Goal: Navigation & Orientation: Find specific page/section

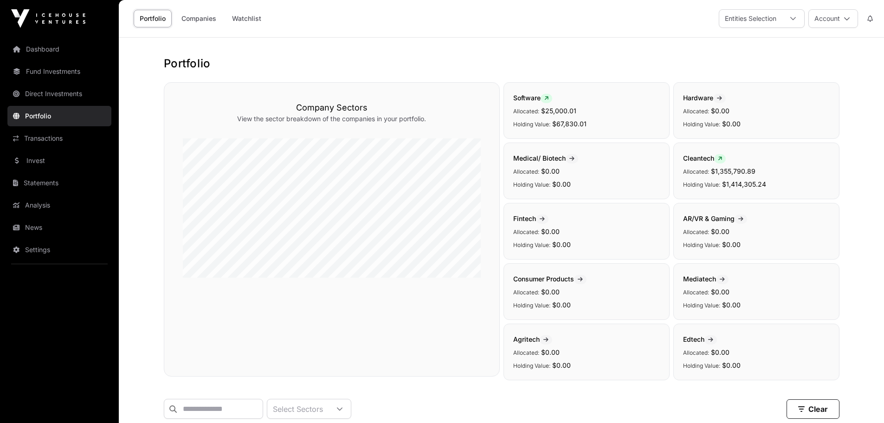
click at [62, 95] on link "Direct Investments" at bounding box center [59, 94] width 104 height 20
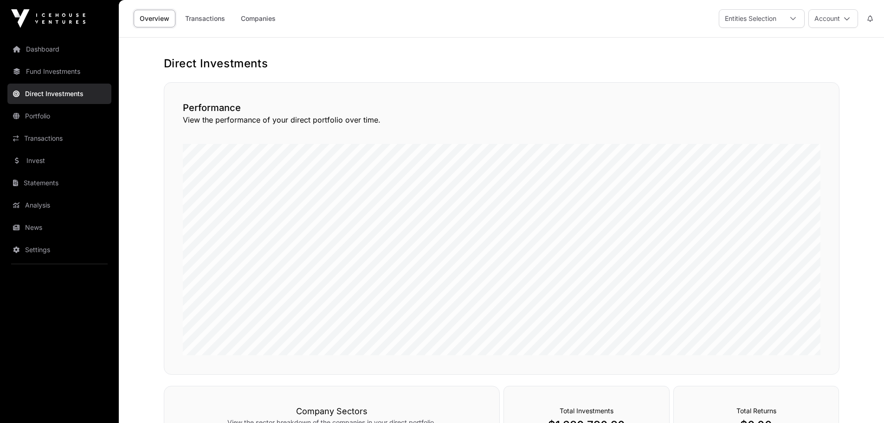
click at [50, 74] on link "Fund Investments" at bounding box center [59, 71] width 104 height 20
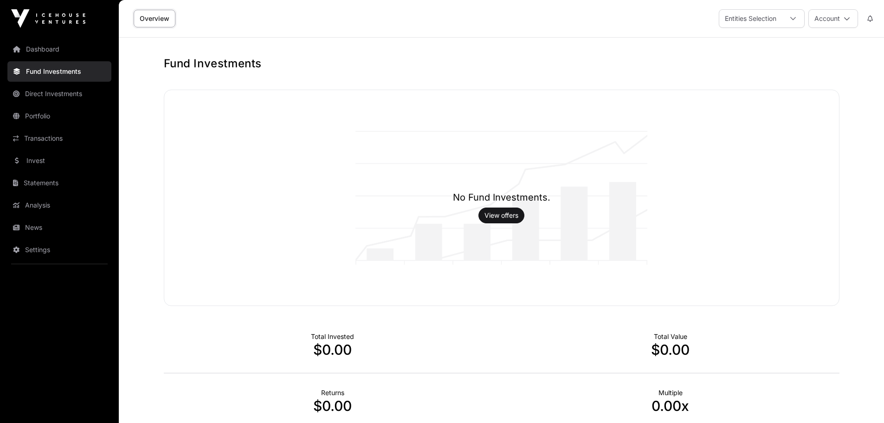
click at [40, 46] on link "Dashboard" at bounding box center [59, 49] width 104 height 20
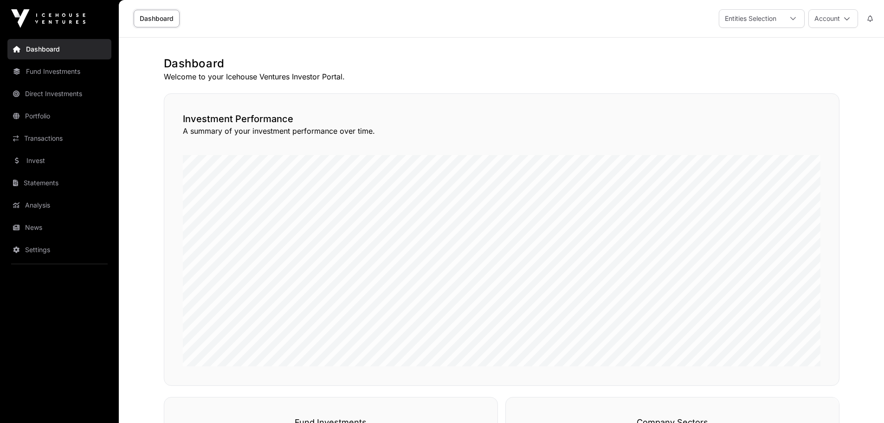
click at [70, 166] on link "Invest" at bounding box center [59, 160] width 104 height 20
